Goal: Download file/media

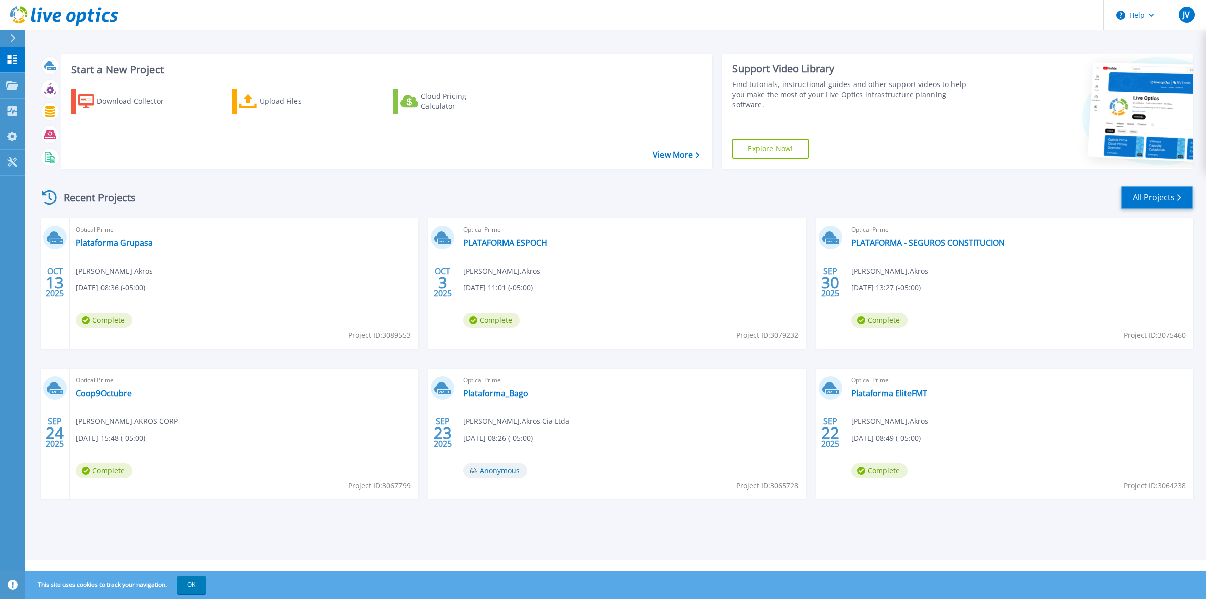
click at [1126, 198] on link "All Projects" at bounding box center [1157, 197] width 73 height 23
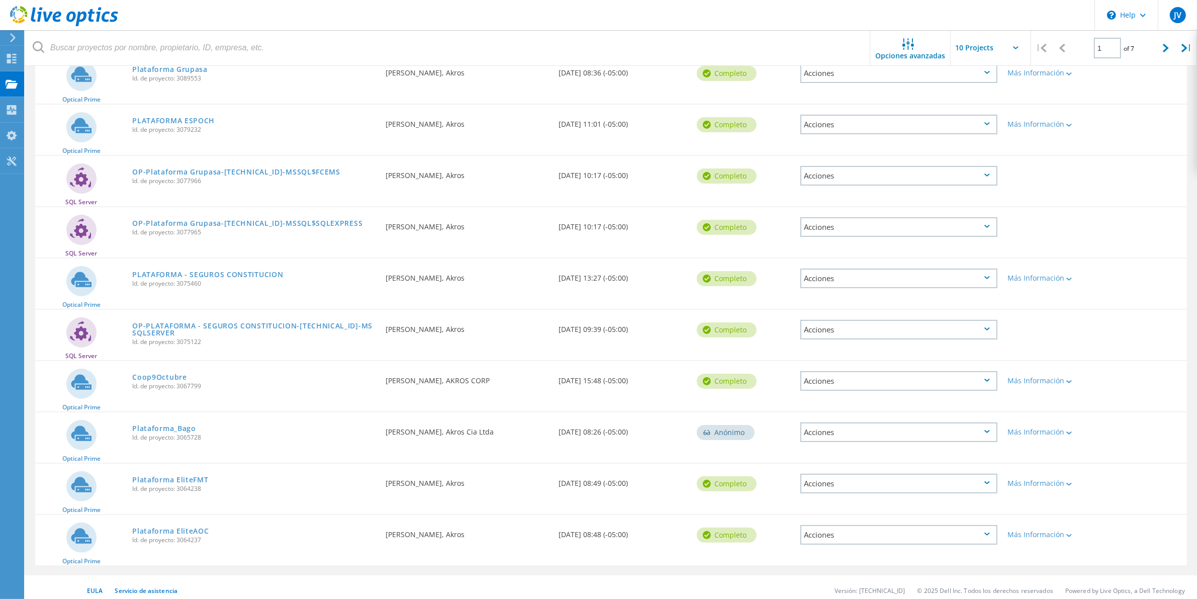
scroll to position [134, 0]
click at [1162, 45] on icon at bounding box center [1165, 48] width 6 height 9
type input "2"
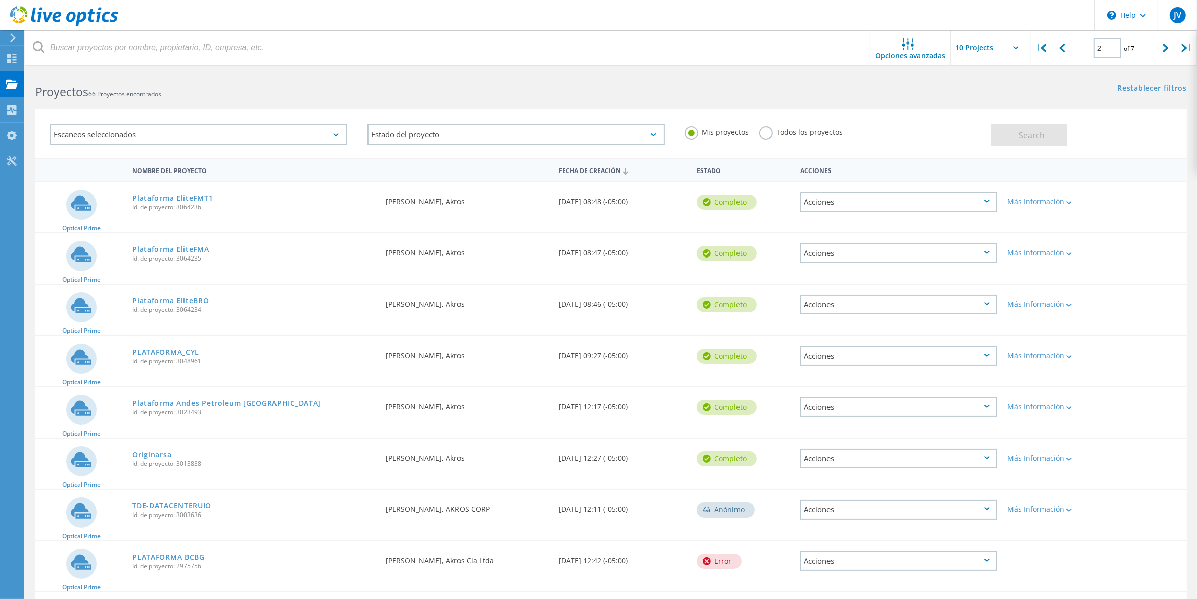
scroll to position [0, 0]
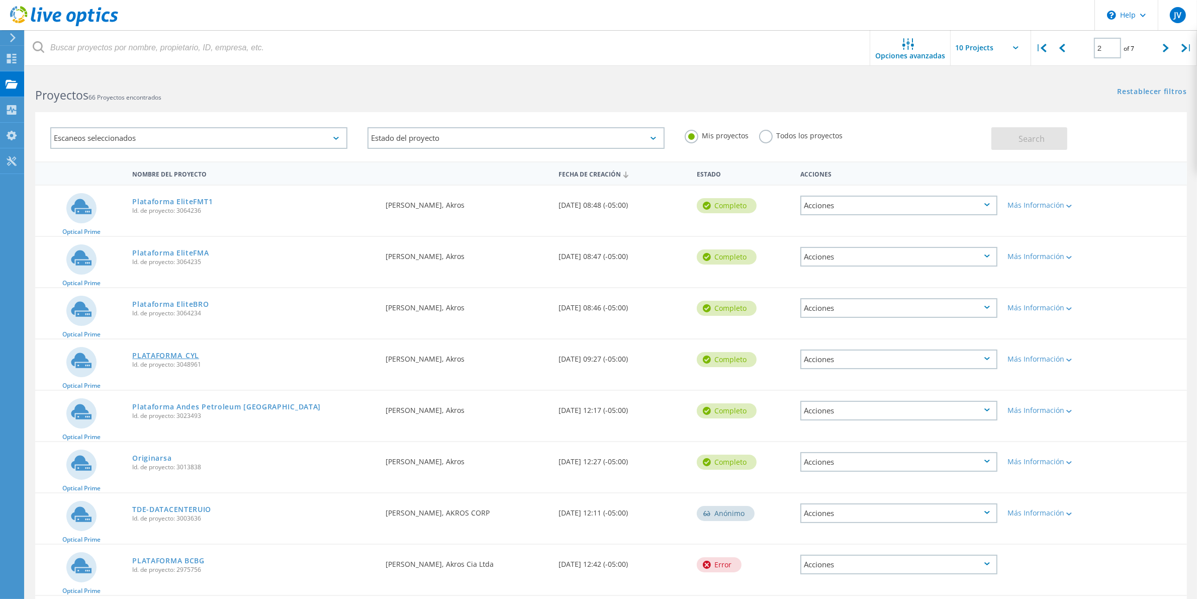
click at [169, 352] on link "PLATAFORMA_CYL" at bounding box center [165, 355] width 67 height 7
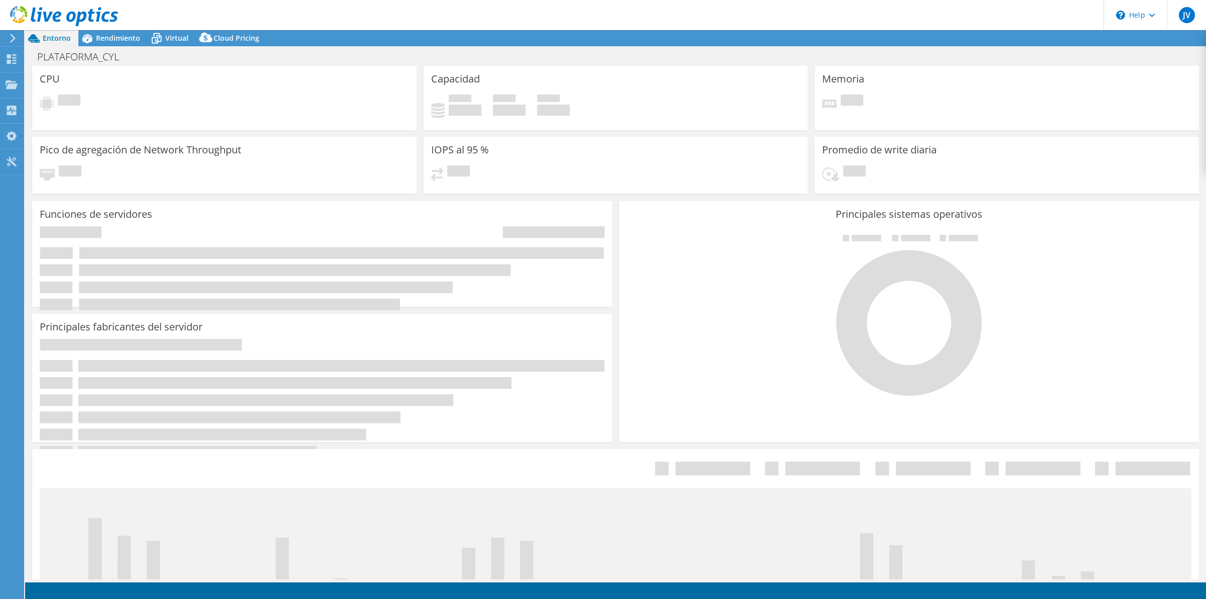
select select "USD"
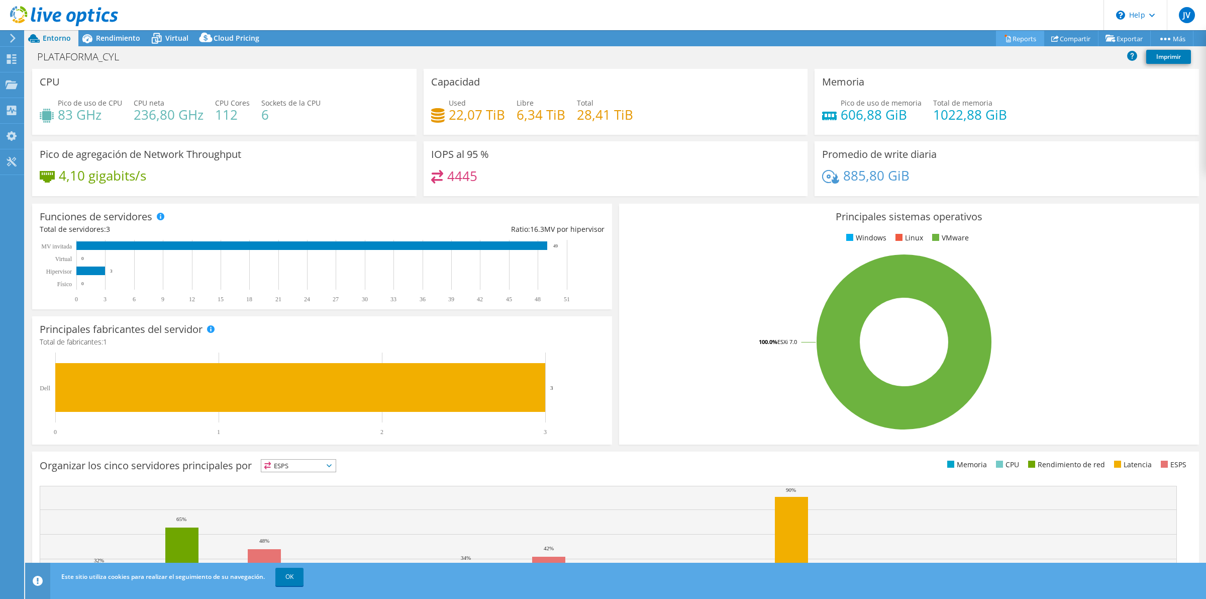
click at [1016, 37] on link "Reports" at bounding box center [1020, 39] width 48 height 16
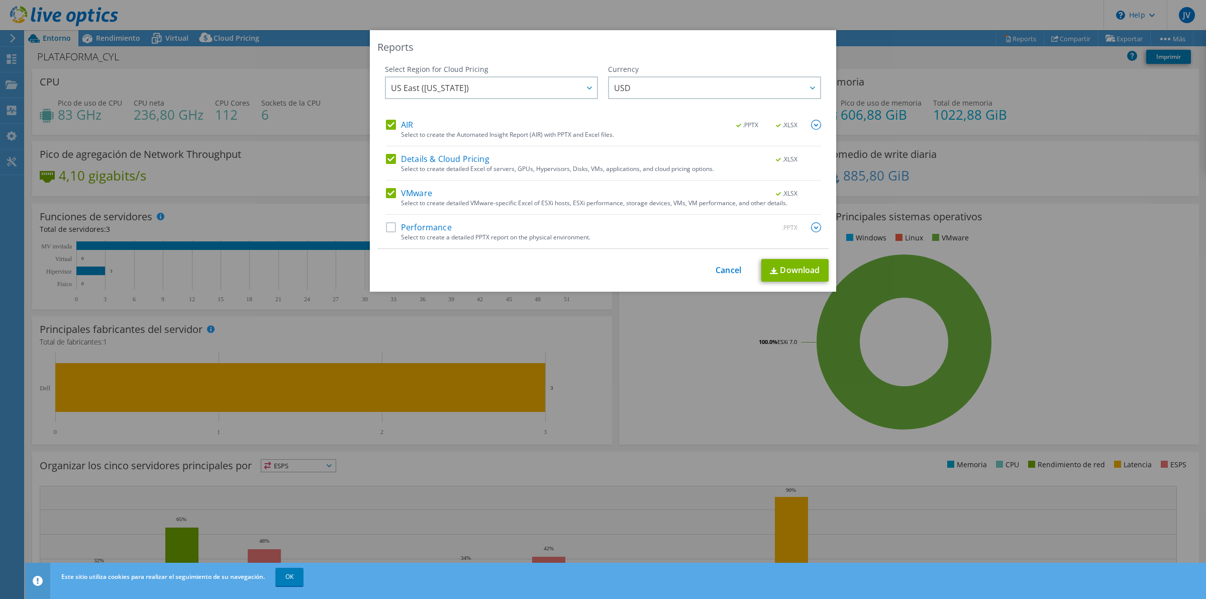
click at [386, 226] on label "Performance" at bounding box center [419, 227] width 66 height 10
click at [0, 0] on input "Performance" at bounding box center [0, 0] width 0 height 0
click at [793, 274] on link "Download" at bounding box center [794, 270] width 67 height 23
click at [727, 269] on link "Cancel" at bounding box center [729, 270] width 26 height 10
